Goal: Information Seeking & Learning: Find specific fact

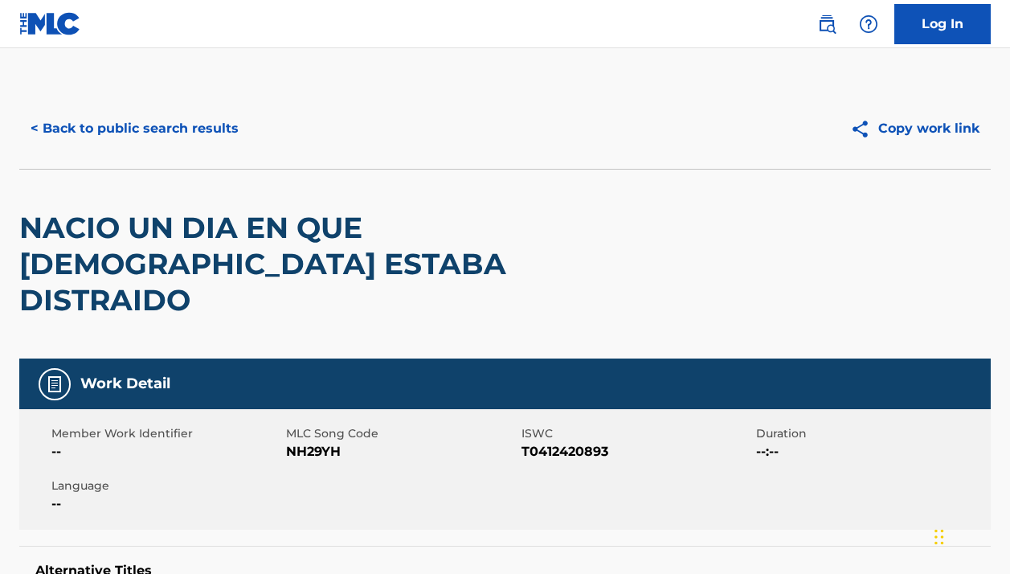
click at [193, 112] on button "< Back to public search results" at bounding box center [134, 129] width 231 height 40
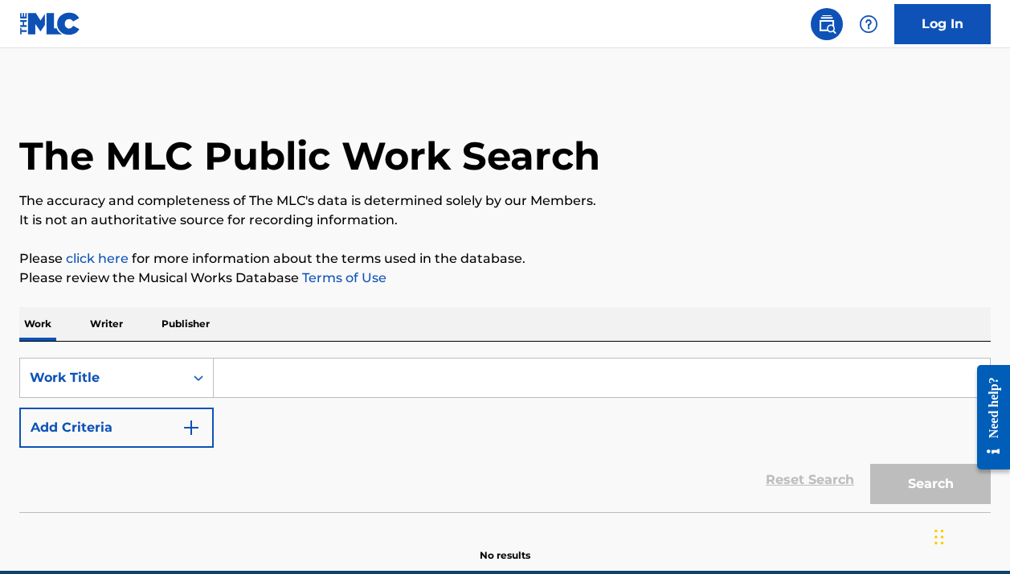
scroll to position [32, 0]
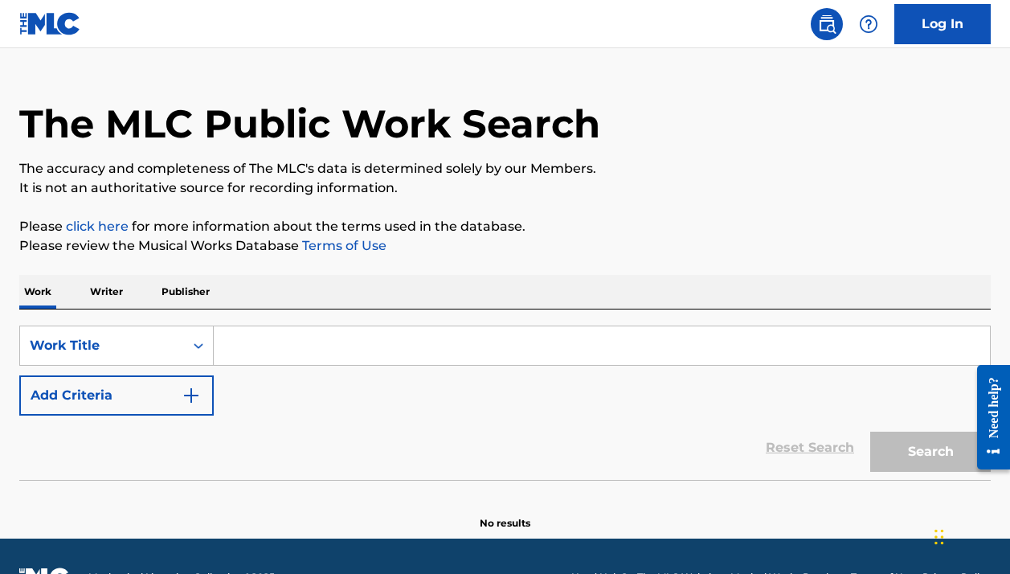
click at [245, 352] on input "Search Form" at bounding box center [602, 345] width 776 height 39
paste input "LF8EFC"
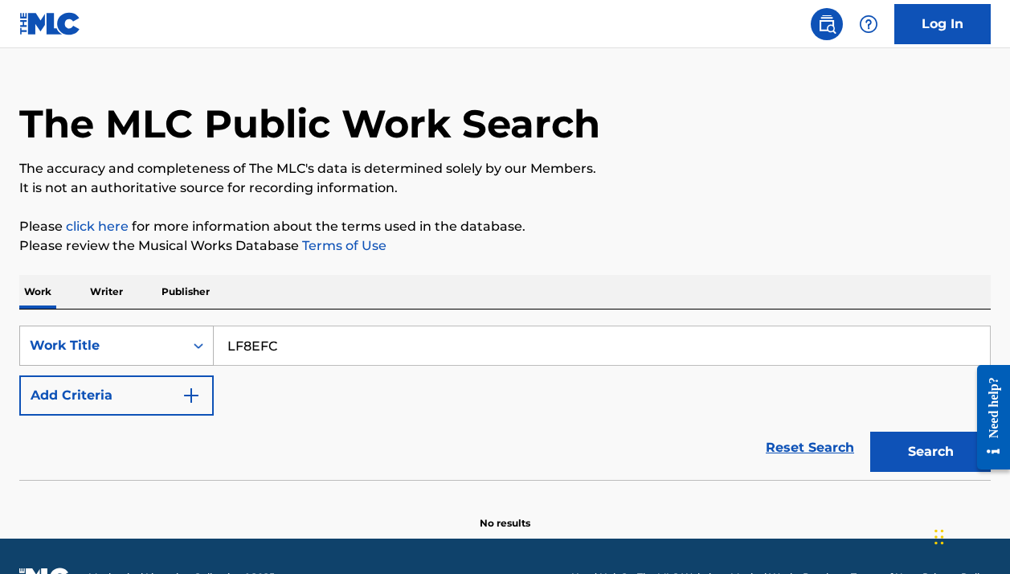
type input "LF8EFC"
click at [153, 345] on div "Work Title" at bounding box center [102, 345] width 164 height 31
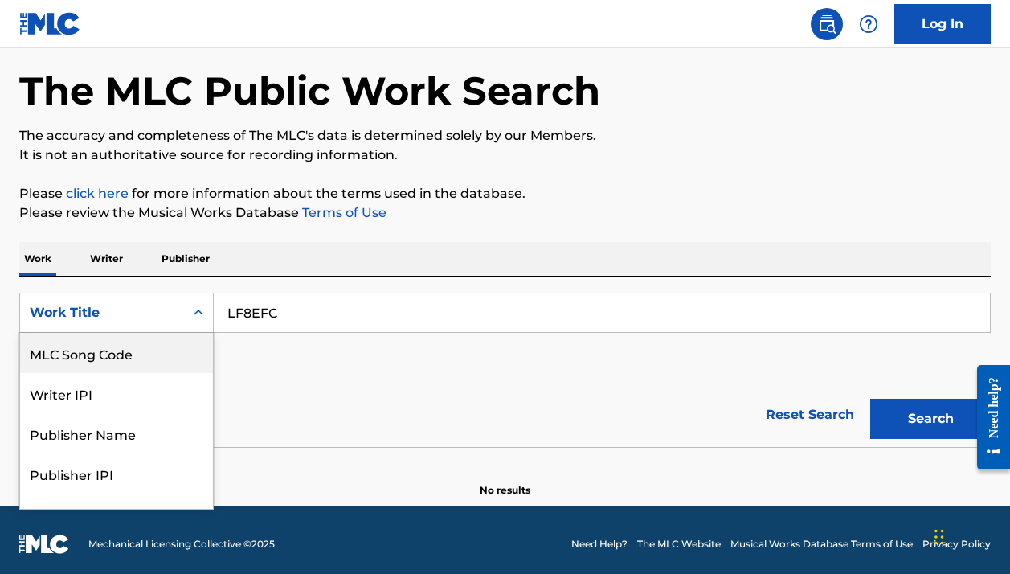
scroll to position [66, 0]
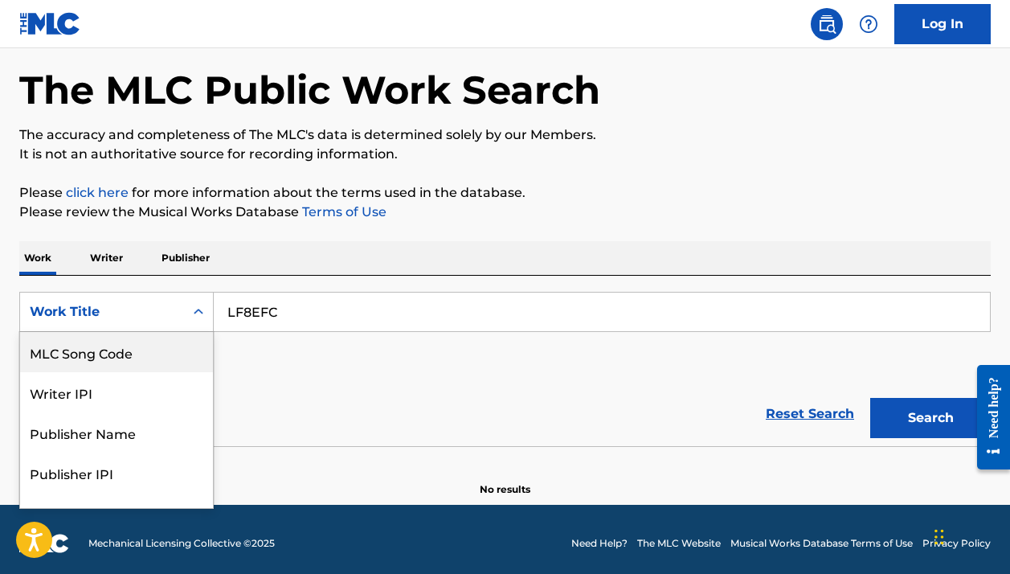
click at [113, 354] on div "MLC Song Code" at bounding box center [116, 352] width 193 height 40
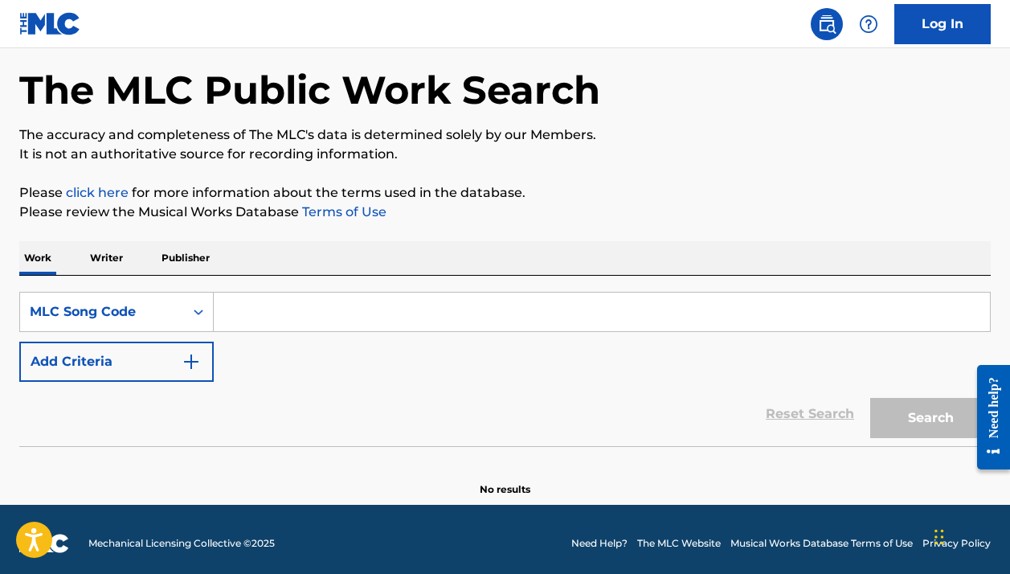
click at [748, 328] on input "Search Form" at bounding box center [602, 312] width 776 height 39
paste input "LF8EFC"
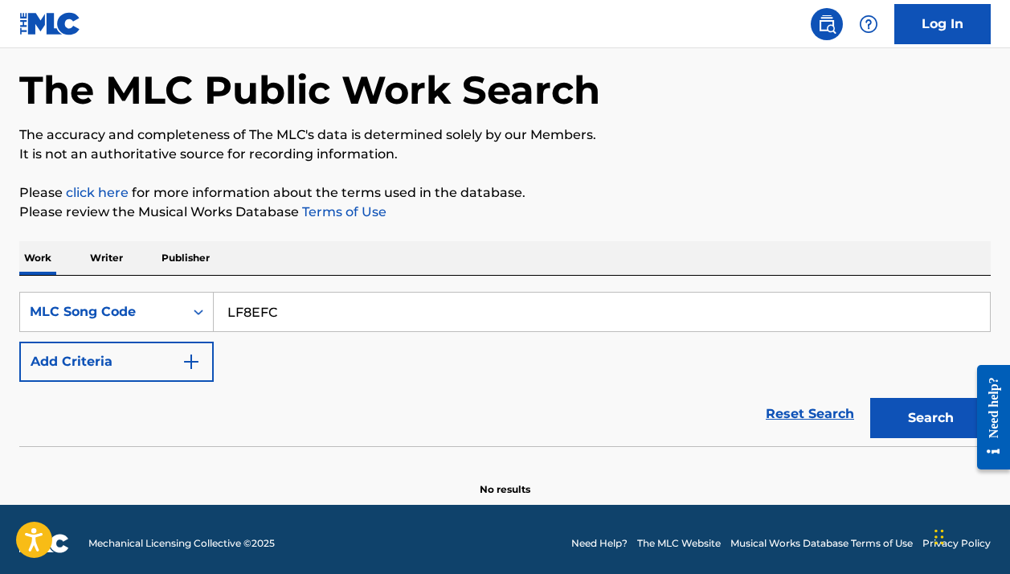
click at [899, 409] on button "Search" at bounding box center [930, 418] width 121 height 40
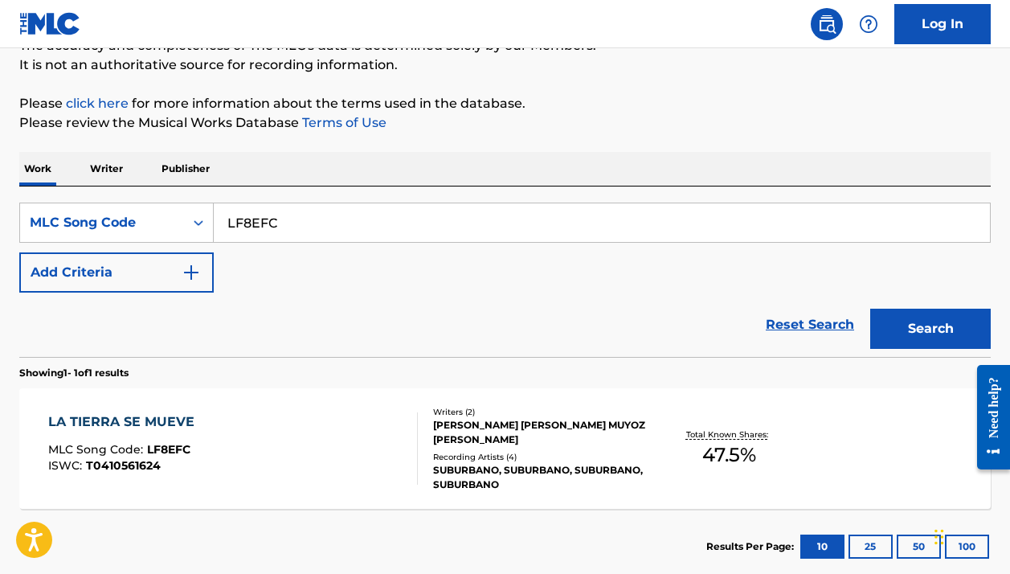
scroll to position [178, 0]
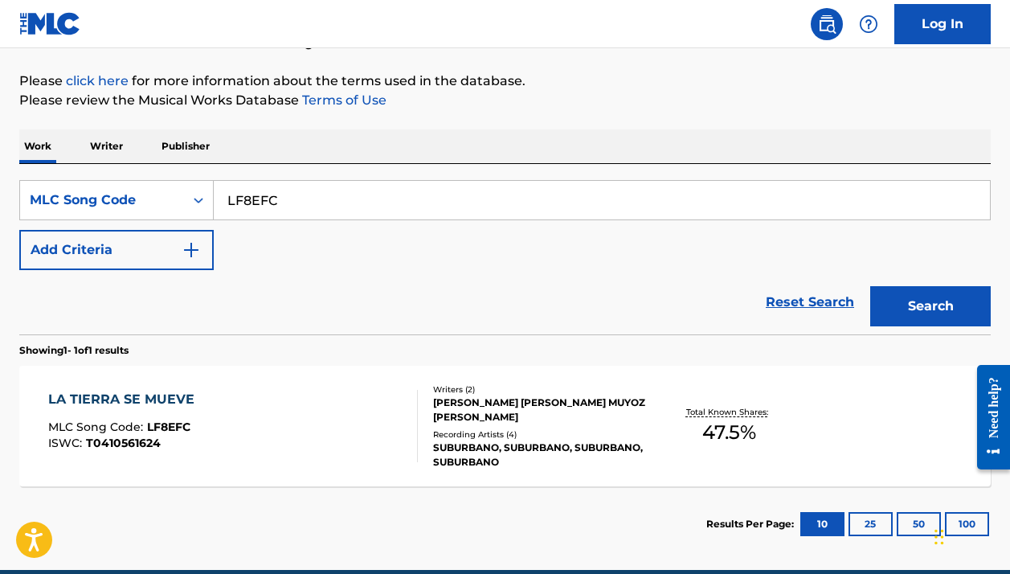
click at [420, 197] on input "LF8EFC" at bounding box center [602, 200] width 776 height 39
click at [419, 196] on input "LF8EFC" at bounding box center [602, 200] width 776 height 39
paste input "T45495"
type input "T45495"
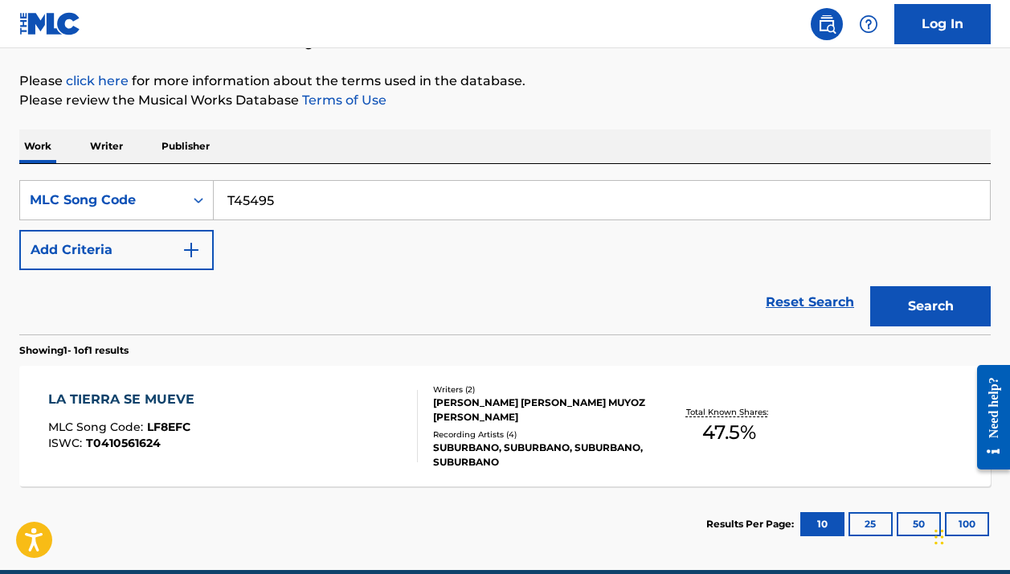
click at [931, 306] on button "Search" at bounding box center [930, 306] width 121 height 40
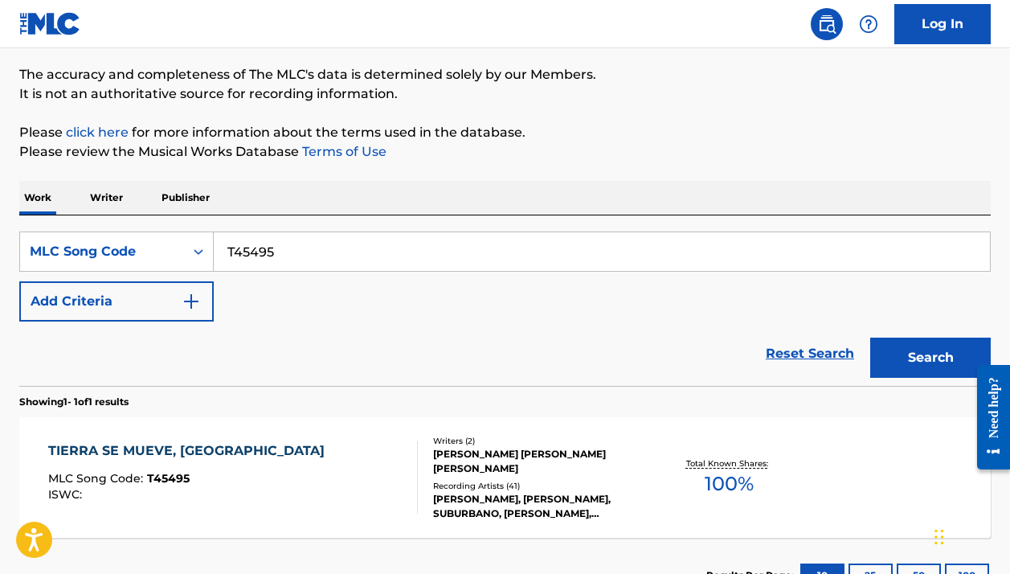
click at [380, 485] on div "TIERRA SE MUEVE, LA MLC Song Code : T45495 ISWC :" at bounding box center [232, 477] width 369 height 72
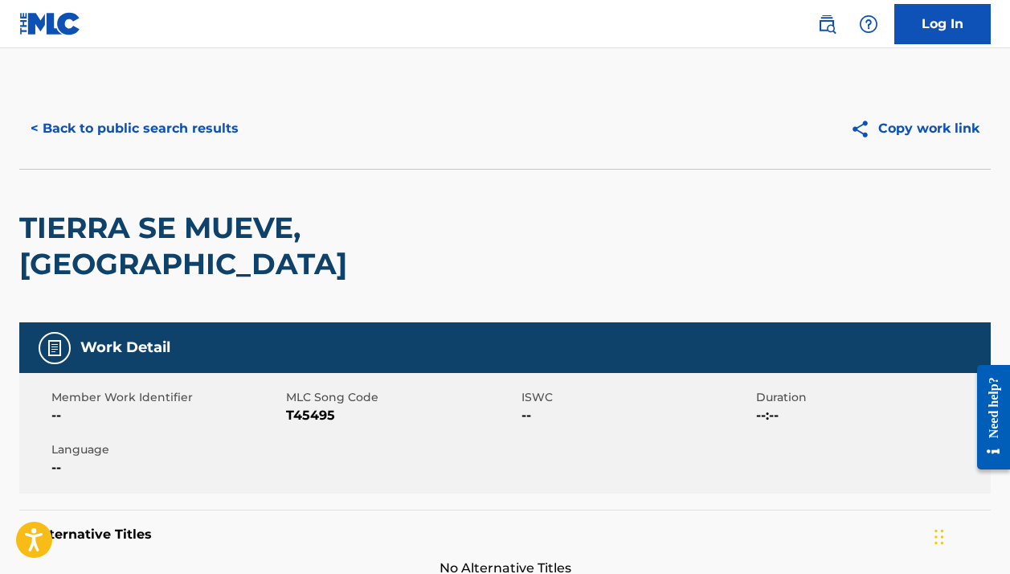
click at [319, 406] on span "T45495" at bounding box center [401, 415] width 231 height 19
click at [311, 406] on span "T45495" at bounding box center [401, 415] width 231 height 19
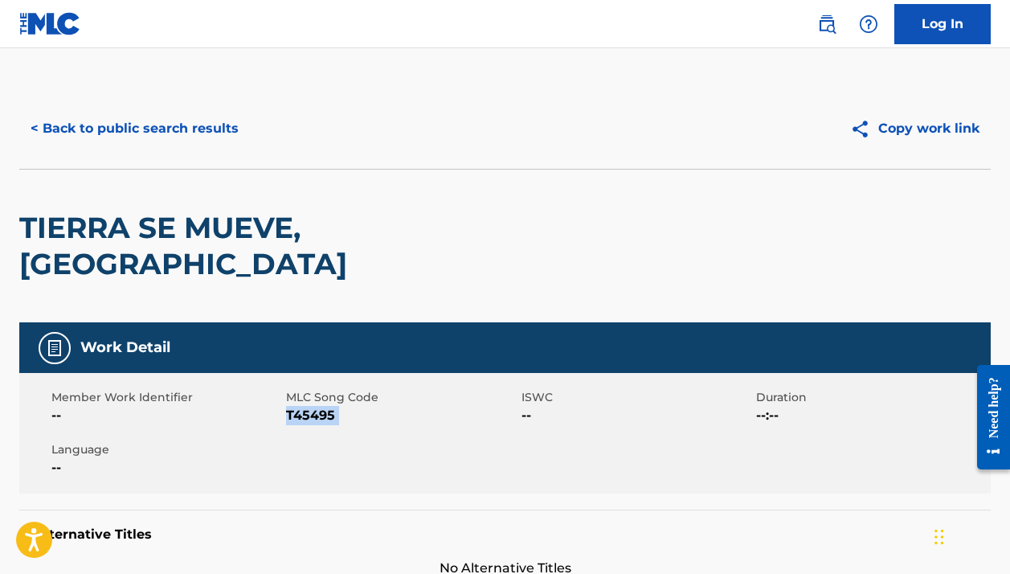
copy span "T45495"
